Goal: Task Accomplishment & Management: Complete application form

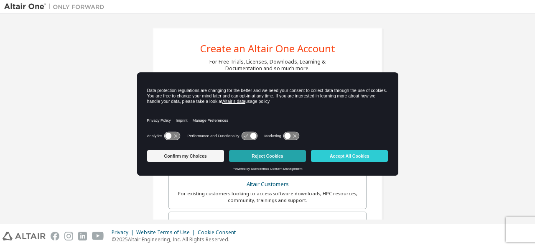
click at [264, 160] on button "Reject Cookies" at bounding box center [267, 156] width 77 height 12
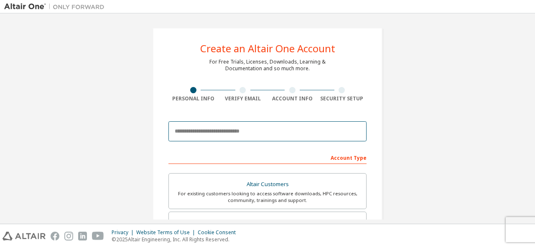
click at [243, 131] on input "email" at bounding box center [268, 131] width 198 height 20
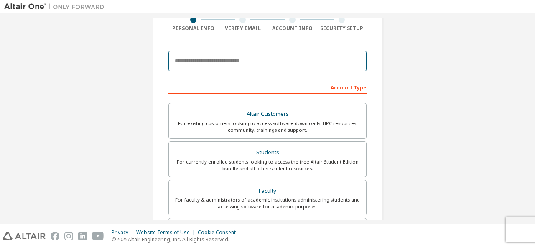
scroll to position [84, 0]
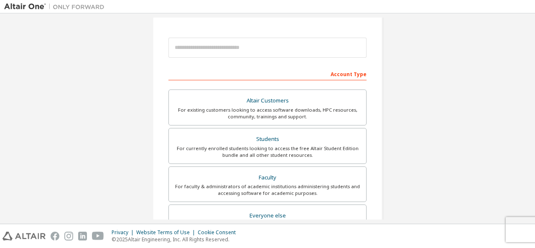
click at [390, 111] on div "Create an Altair One Account For Free Trials, Licenses, Downloads, Learning & D…" at bounding box center [268, 155] width 250 height 443
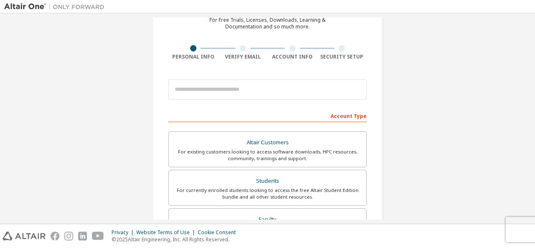
scroll to position [125, 0]
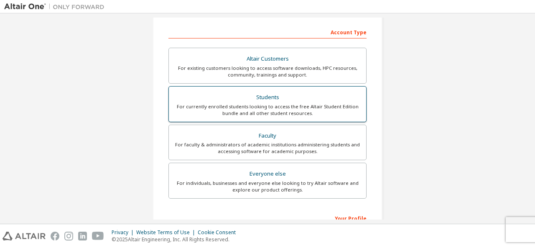
click at [279, 105] on div "For currently enrolled students looking to access the free Altair Student Editi…" at bounding box center [267, 109] width 187 height 13
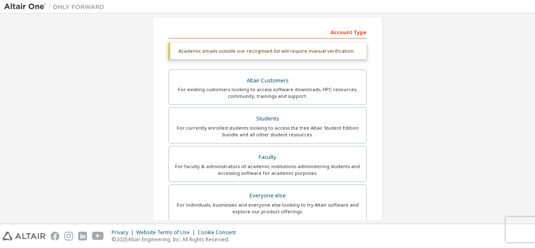
scroll to position [42, 0]
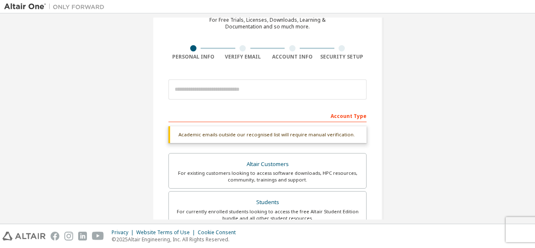
click at [392, 124] on div "Create an Altair One Account For Free Trials, Licenses, Downloads, Learning & D…" at bounding box center [267, 208] width 527 height 465
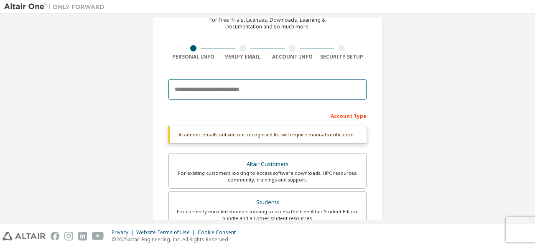
click at [234, 90] on input "email" at bounding box center [268, 89] width 198 height 20
type input "**********"
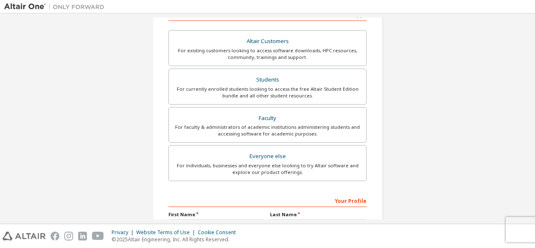
scroll to position [238, 0]
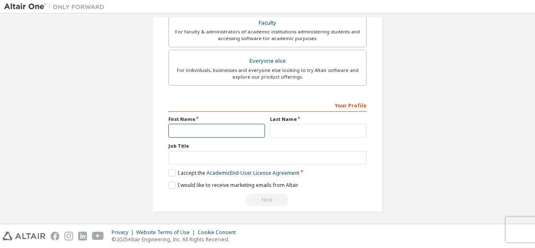
click at [206, 133] on input "text" at bounding box center [217, 131] width 97 height 14
type input "********"
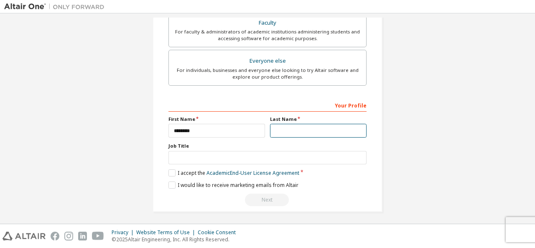
click at [288, 130] on input "text" at bounding box center [318, 131] width 97 height 14
type input "*********"
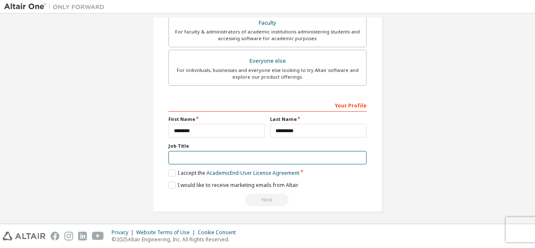
click at [187, 151] on input "text" at bounding box center [268, 158] width 198 height 14
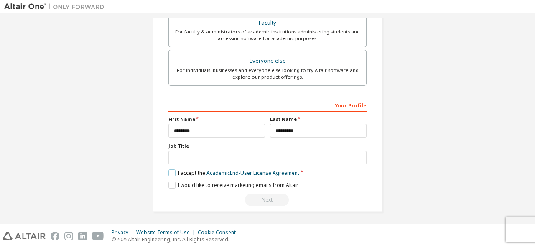
click at [171, 171] on label "I accept the Academic End-User License Agreement" at bounding box center [234, 172] width 131 height 7
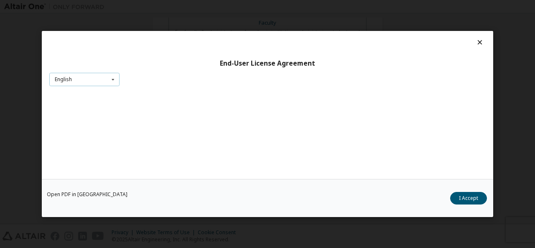
click at [93, 81] on div "English English" at bounding box center [84, 79] width 70 height 14
click at [77, 90] on div "English" at bounding box center [84, 92] width 69 height 13
click at [81, 74] on div "English English" at bounding box center [84, 79] width 70 height 14
click at [82, 77] on div "English English" at bounding box center [84, 79] width 70 height 14
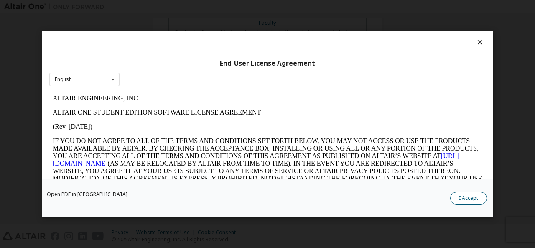
scroll to position [0, 0]
click at [458, 195] on button "I Accept" at bounding box center [468, 198] width 37 height 13
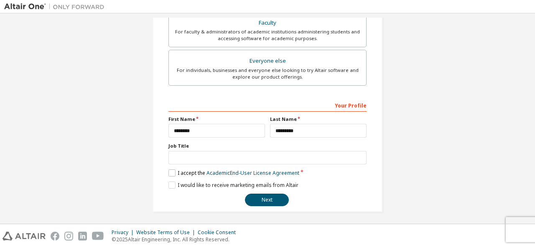
click at [177, 171] on label "I accept the Academic End-User License Agreement" at bounding box center [234, 172] width 131 height 7
click at [169, 170] on label "I accept the Academic End-User License Agreement" at bounding box center [234, 172] width 131 height 7
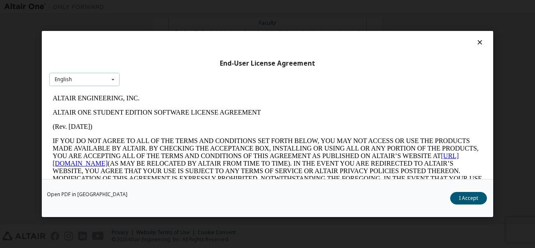
click at [90, 80] on div "English English" at bounding box center [84, 79] width 70 height 14
drag, startPoint x: 76, startPoint y: 95, endPoint x: 54, endPoint y: 14, distance: 83.4
click at [76, 95] on div "English" at bounding box center [84, 92] width 69 height 13
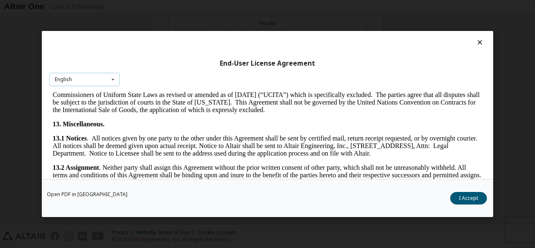
scroll to position [1396, 0]
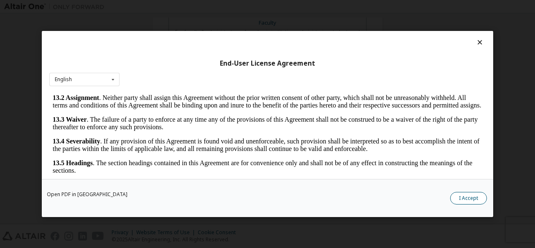
click at [468, 202] on button "I Accept" at bounding box center [468, 198] width 37 height 13
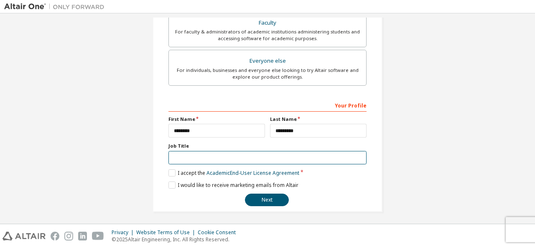
click at [207, 157] on input "text" at bounding box center [268, 158] width 198 height 14
type input "******"
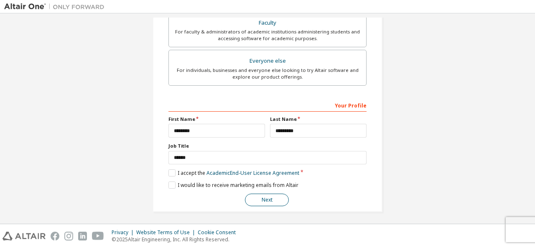
click at [266, 195] on button "Next" at bounding box center [267, 200] width 44 height 13
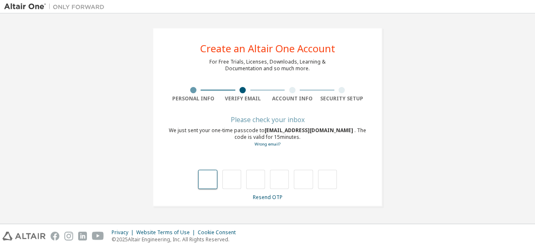
click at [205, 187] on input "text" at bounding box center [207, 179] width 19 height 19
type input "*"
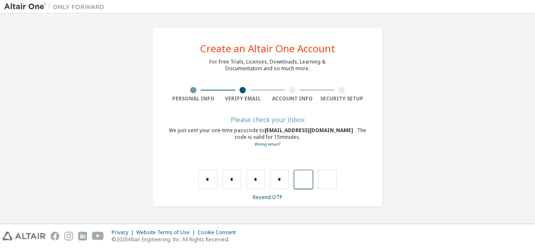
type input "*"
